Goal: Task Accomplishment & Management: Use online tool/utility

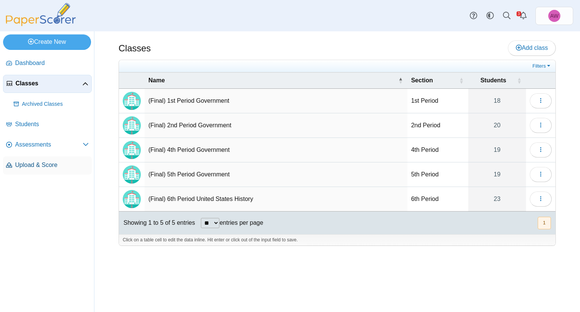
click at [39, 165] on span "Upload & Score" at bounding box center [52, 165] width 74 height 8
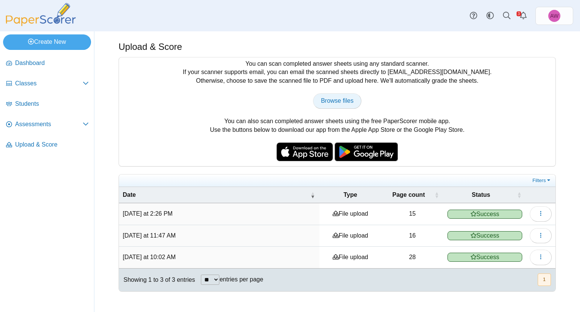
click at [351, 103] on span "Browse files" at bounding box center [337, 100] width 32 height 6
type input "**********"
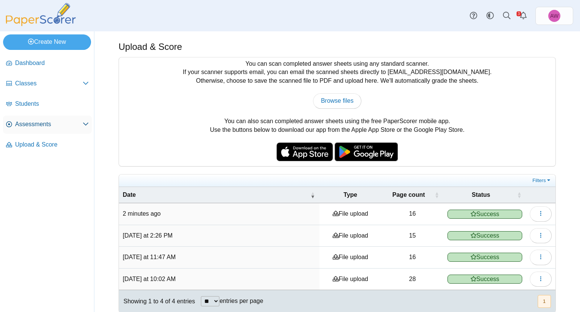
click at [62, 127] on span "Assessments" at bounding box center [49, 124] width 68 height 8
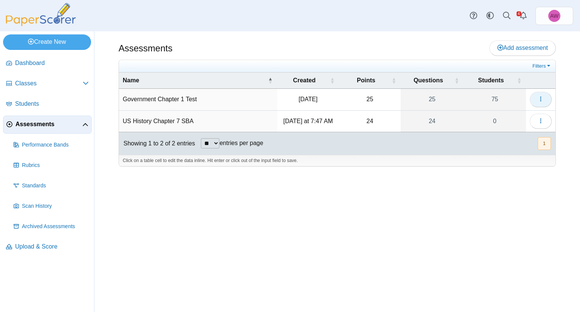
click at [537, 104] on button "button" at bounding box center [541, 99] width 22 height 15
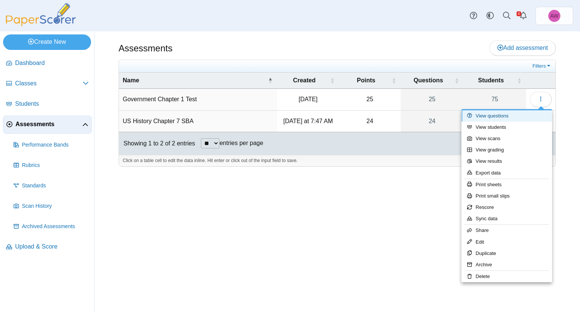
click at [527, 119] on link "View questions" at bounding box center [507, 115] width 91 height 11
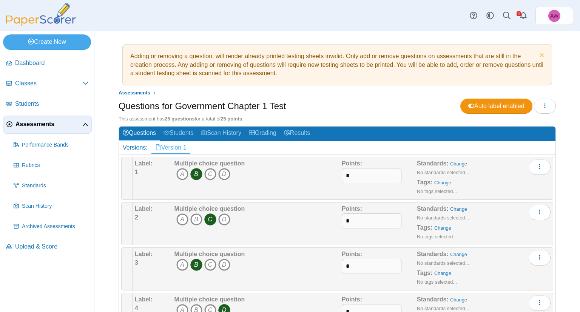
click at [52, 126] on span "Assessments" at bounding box center [48, 124] width 67 height 8
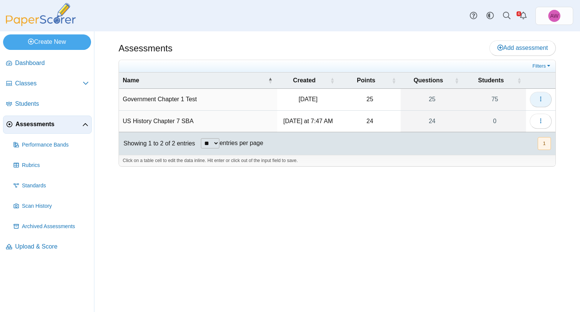
click at [533, 100] on button "button" at bounding box center [541, 99] width 22 height 15
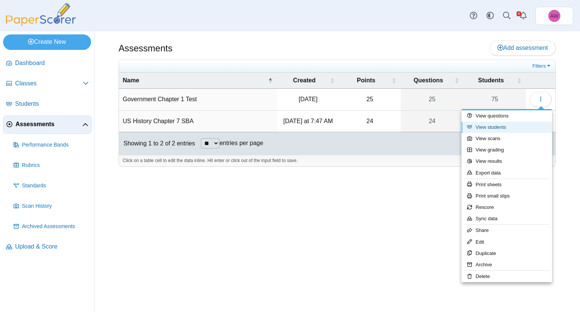
click at [517, 130] on link "View students" at bounding box center [507, 127] width 91 height 11
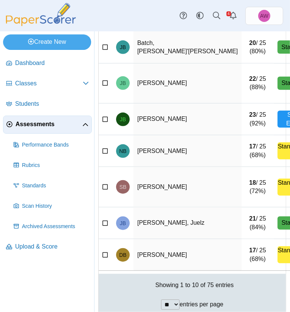
scroll to position [214, 0]
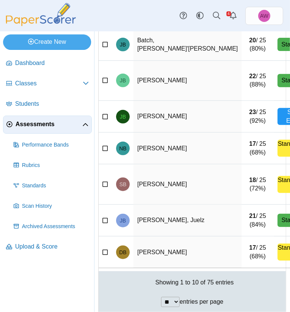
click at [161, 297] on select "** ** ** ***" at bounding box center [170, 302] width 19 height 10
select select "***"
click at [161, 297] on select "** ** ** ***" at bounding box center [170, 302] width 19 height 10
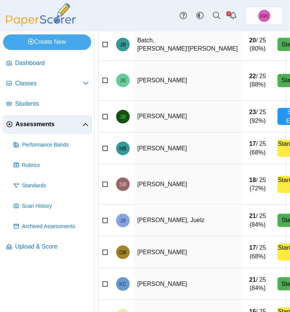
click at [161, 16] on div "Dashboard Classes Archived classes Students Assessments" at bounding box center [145, 15] width 290 height 31
drag, startPoint x: 161, startPoint y: 16, endPoint x: 138, endPoint y: 22, distance: 22.9
click at [138, 22] on div "Dashboard Classes Archived classes Students Assessments" at bounding box center [145, 15] width 290 height 31
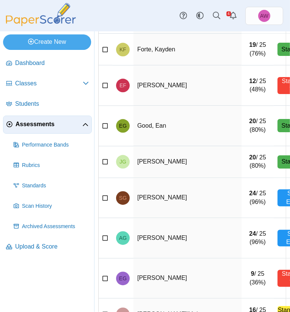
scroll to position [2228, 0]
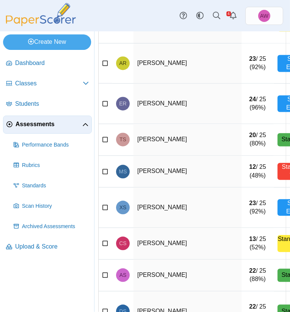
click at [122, 12] on div "Dashboard Classes Archived classes Students Assessments" at bounding box center [145, 15] width 290 height 31
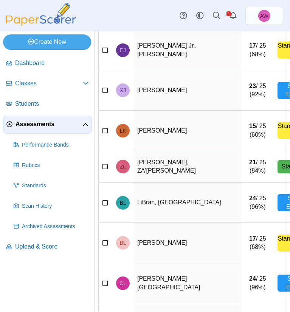
scroll to position [2064, 0]
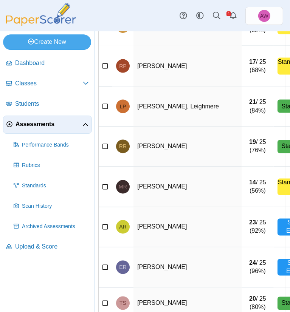
click at [136, 13] on div "Dashboard Classes Archived classes Students Assessments" at bounding box center [145, 15] width 290 height 31
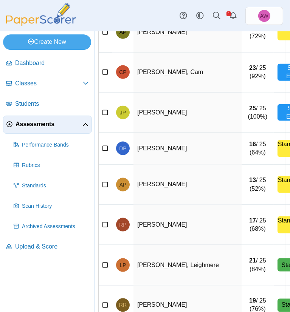
scroll to position [2222, 0]
